Goal: Transaction & Acquisition: Purchase product/service

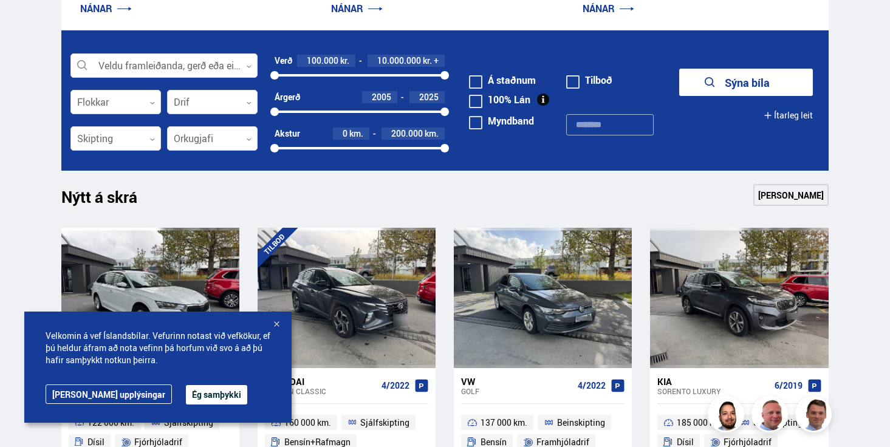
scroll to position [372, 0]
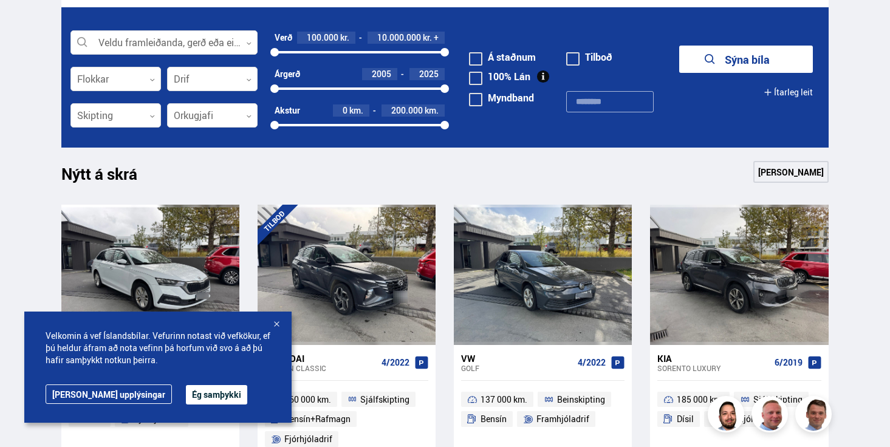
click at [274, 325] on div at bounding box center [276, 325] width 12 height 12
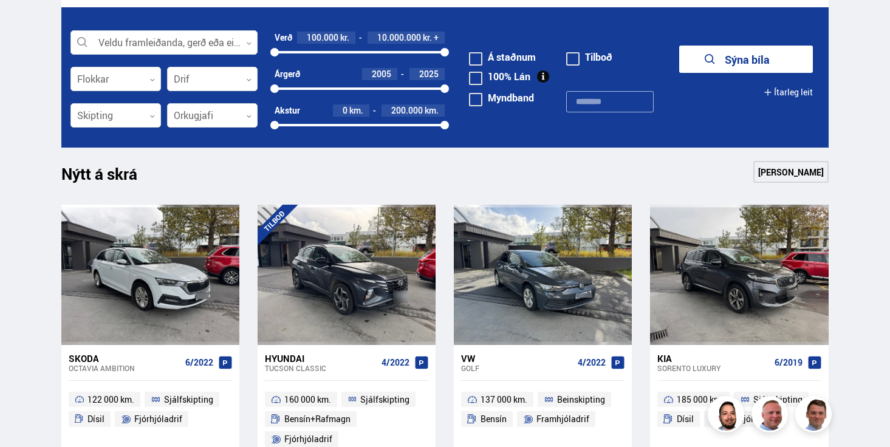
scroll to position [0, 0]
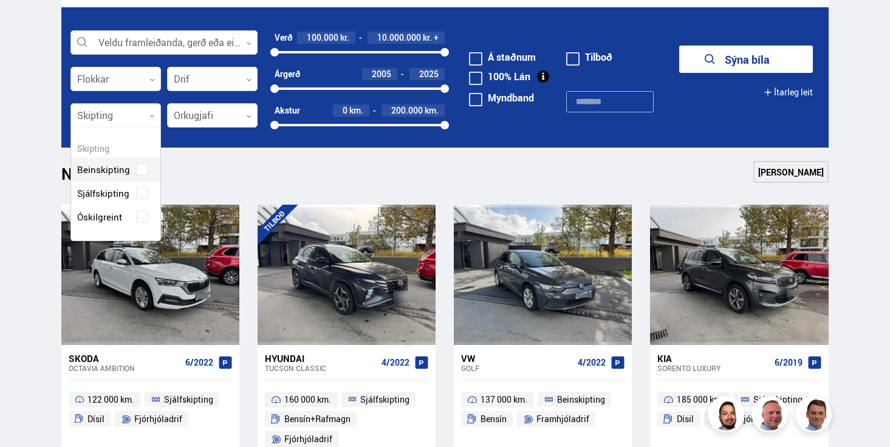
click at [143, 120] on div at bounding box center [115, 116] width 91 height 24
click at [143, 189] on div "Beinskipting Sjálfskipting Óskilgreint" at bounding box center [115, 184] width 89 height 89
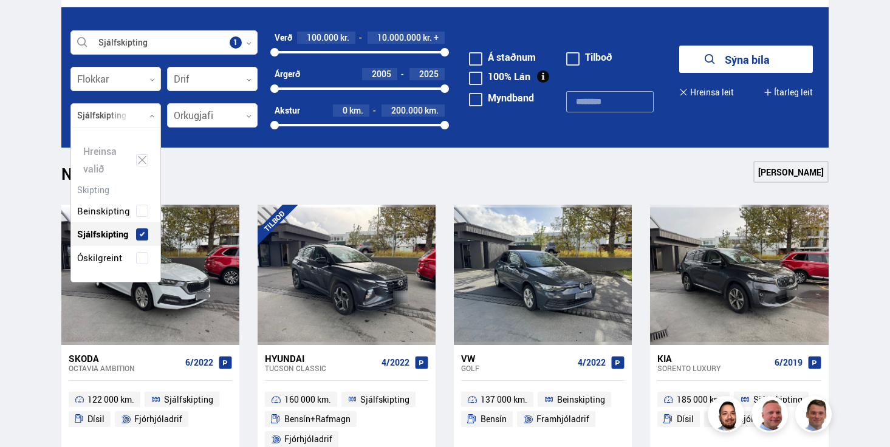
scroll to position [154, 89]
click at [246, 161] on div "Nýtt á skrá Sjá meira" at bounding box center [444, 175] width 767 height 29
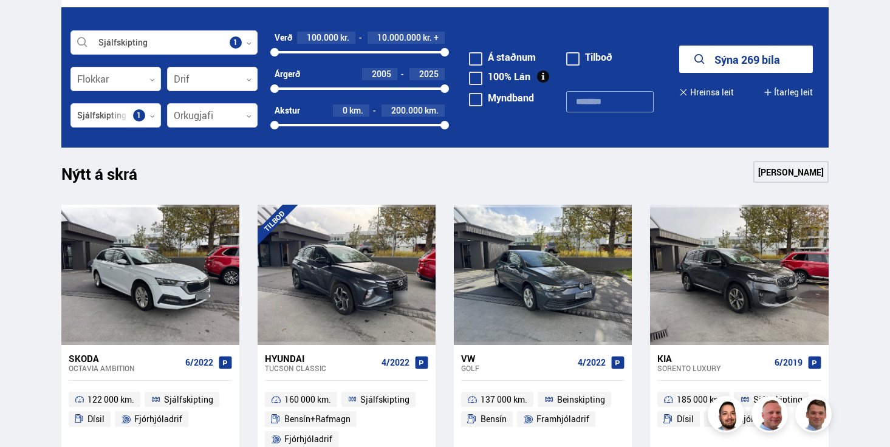
click at [737, 66] on button "Sýna 269 bíla" at bounding box center [746, 59] width 134 height 27
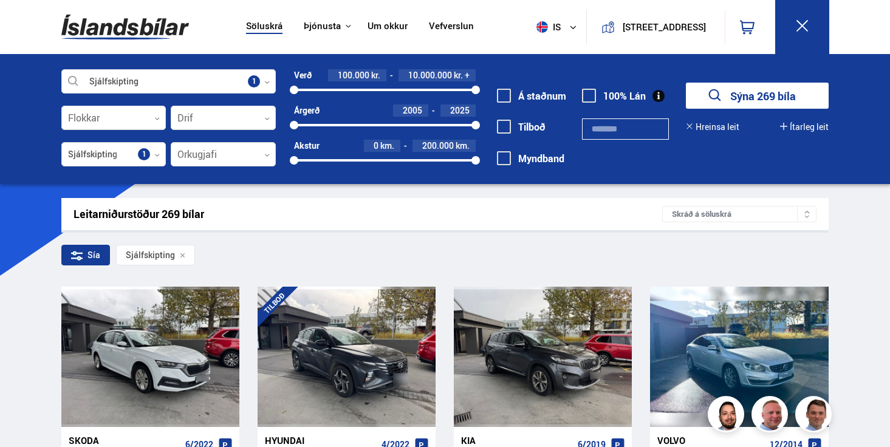
drag, startPoint x: 470, startPoint y: 88, endPoint x: 408, endPoint y: 90, distance: 62.6
click at [408, 90] on div "100000 10000000" at bounding box center [385, 89] width 182 height 11
drag, startPoint x: 408, startPoint y: 90, endPoint x: 401, endPoint y: 89, distance: 6.7
click at [401, 89] on div at bounding box center [351, 90] width 114 height 2
click at [403, 88] on div at bounding box center [400, 90] width 9 height 9
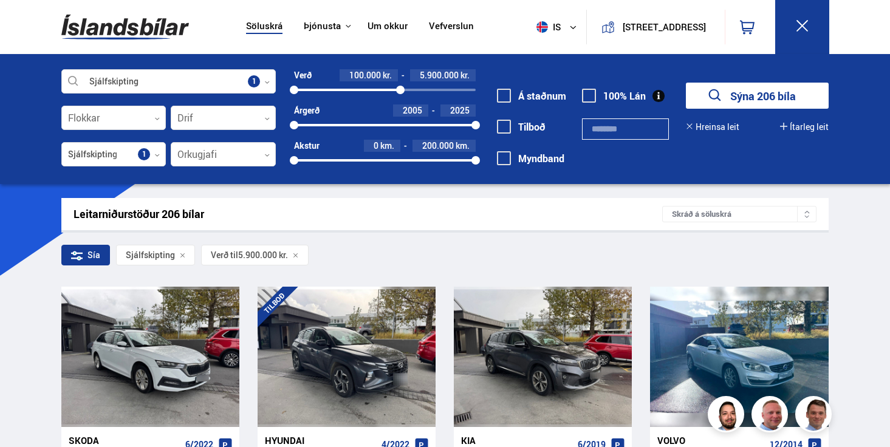
click at [408, 91] on div "100000 5900000" at bounding box center [385, 90] width 182 height 2
click at [729, 92] on button "Sýna 214 bíla" at bounding box center [757, 96] width 143 height 26
click at [754, 95] on button "Sýna 214 bíla" at bounding box center [757, 96] width 143 height 26
click at [358, 89] on div at bounding box center [351, 90] width 114 height 2
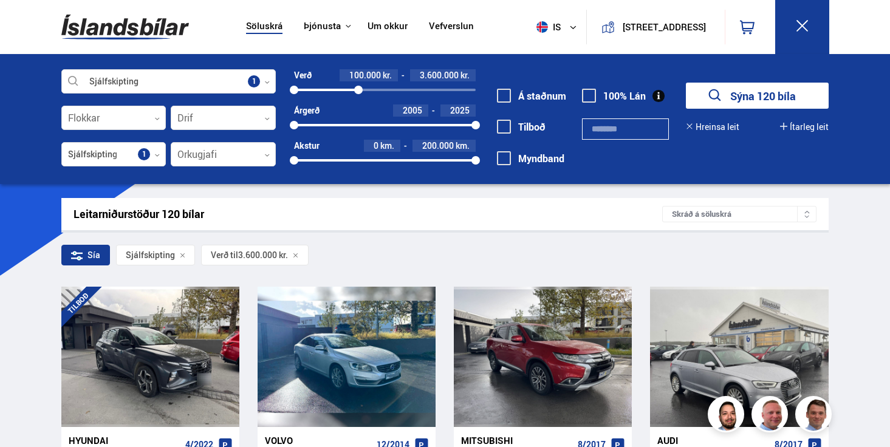
click at [344, 90] on div at bounding box center [326, 90] width 64 height 2
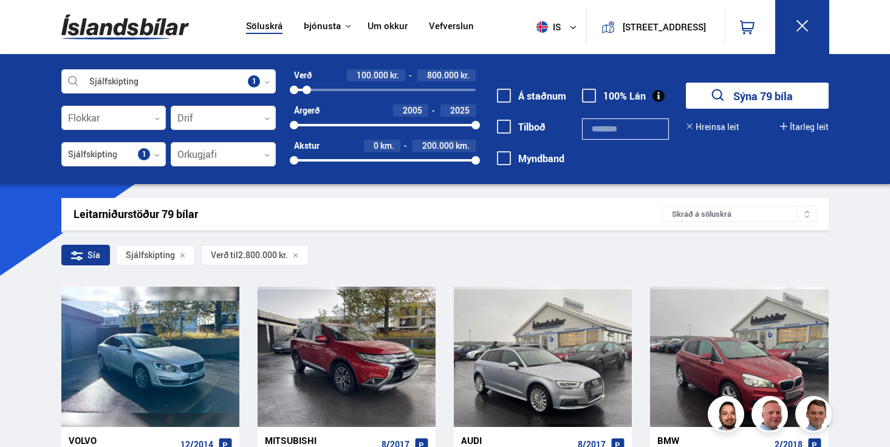
drag, startPoint x: 342, startPoint y: 89, endPoint x: 307, endPoint y: 91, distance: 34.7
click at [307, 91] on div at bounding box center [307, 90] width 9 height 9
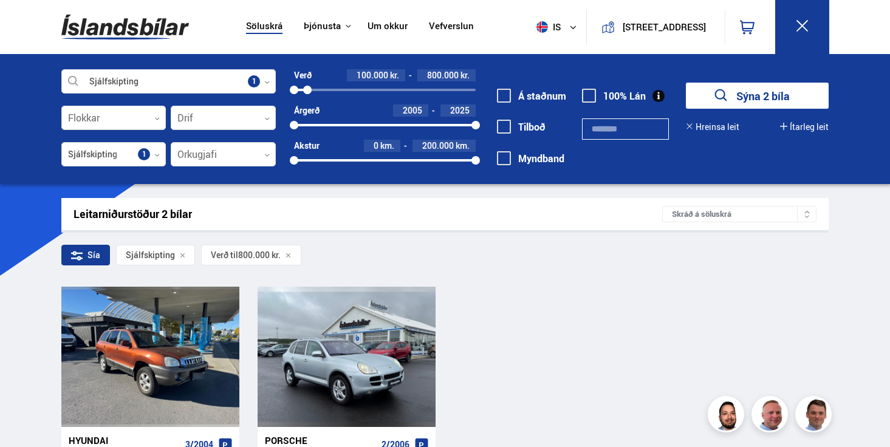
click at [728, 94] on icon "submit" at bounding box center [722, 96] width 18 height 18
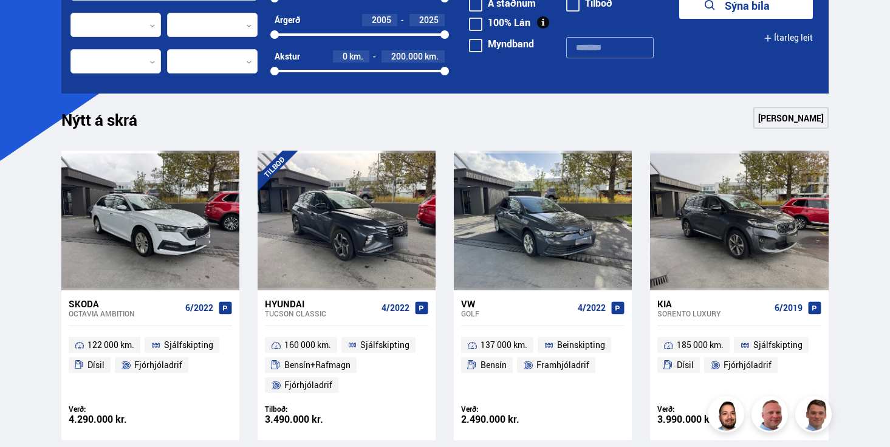
scroll to position [242, 0]
